Goal: Task Accomplishment & Management: Manage account settings

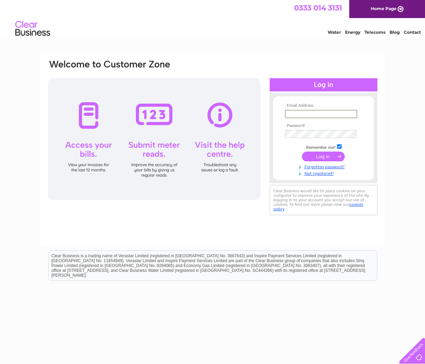
type input "[EMAIL_ADDRESS][DOMAIN_NAME]"
click at [321, 156] on input "submit" at bounding box center [323, 157] width 43 height 10
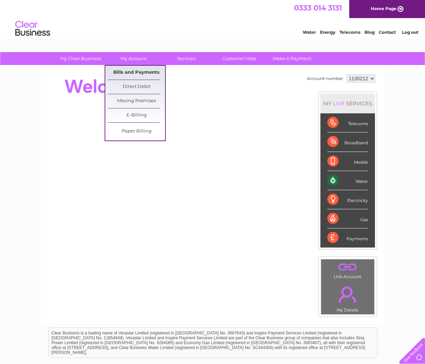
click at [131, 71] on link "Bills and Payments" at bounding box center [136, 73] width 57 height 14
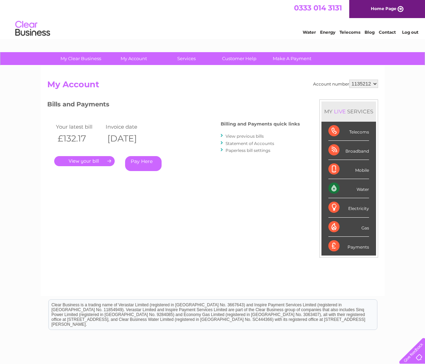
click at [92, 161] on link "." at bounding box center [84, 161] width 60 height 10
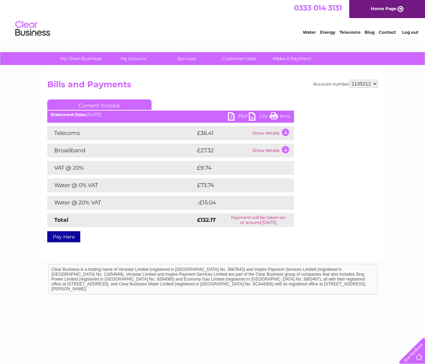
click at [273, 132] on td "Show details" at bounding box center [272, 133] width 43 height 14
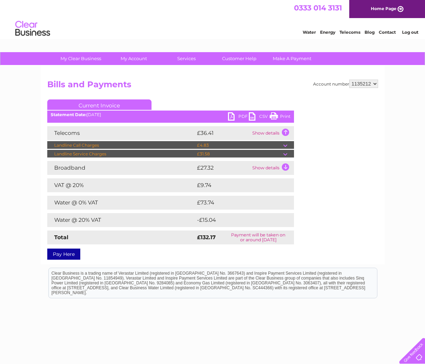
click at [273, 132] on td "Show details" at bounding box center [272, 133] width 43 height 14
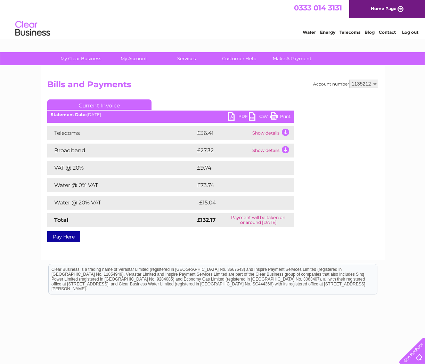
click at [232, 115] on link "PDF" at bounding box center [238, 117] width 21 height 10
click at [242, 115] on link "PDF" at bounding box center [238, 117] width 21 height 10
